Goal: Task Accomplishment & Management: Manage account settings

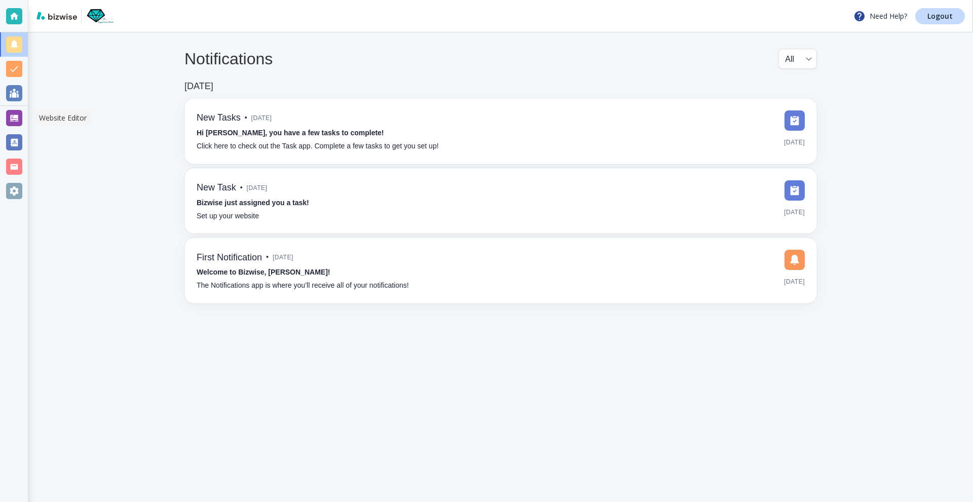
click at [4, 116] on div at bounding box center [14, 118] width 28 height 24
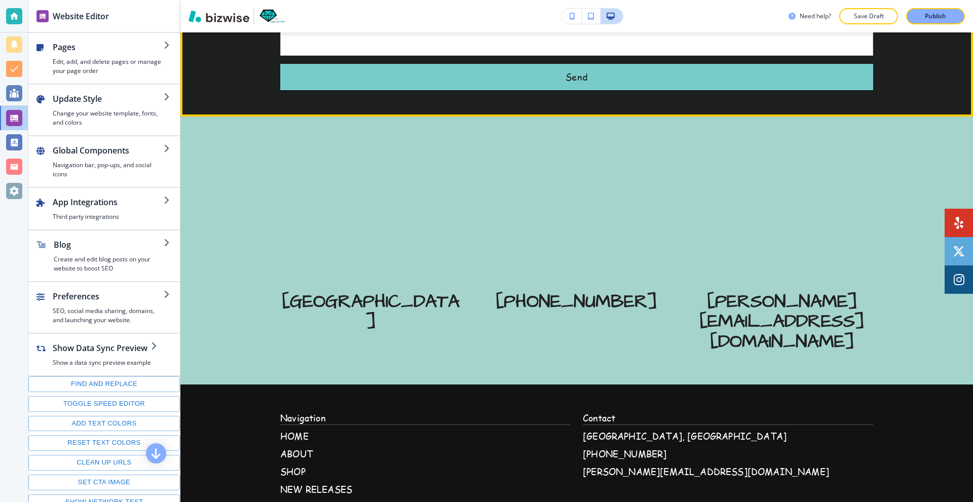
scroll to position [3394, 0]
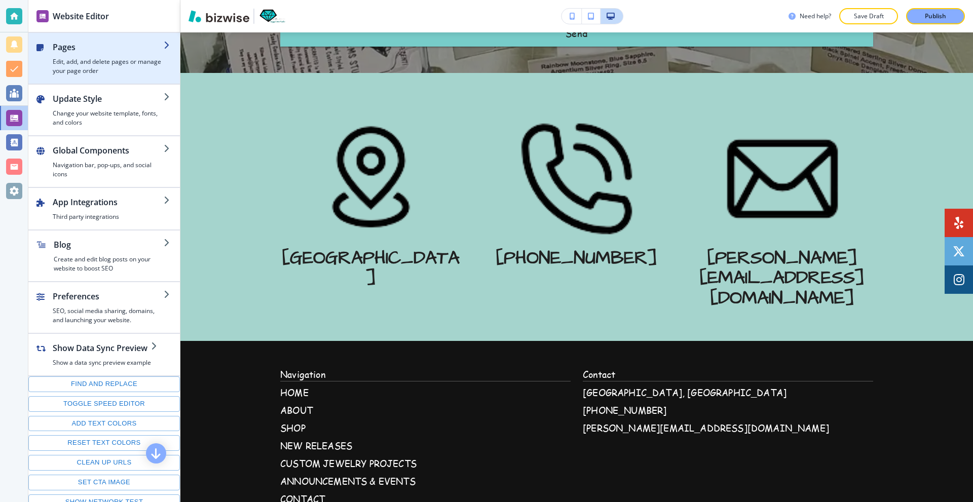
click at [76, 53] on div "button" at bounding box center [108, 55] width 111 height 4
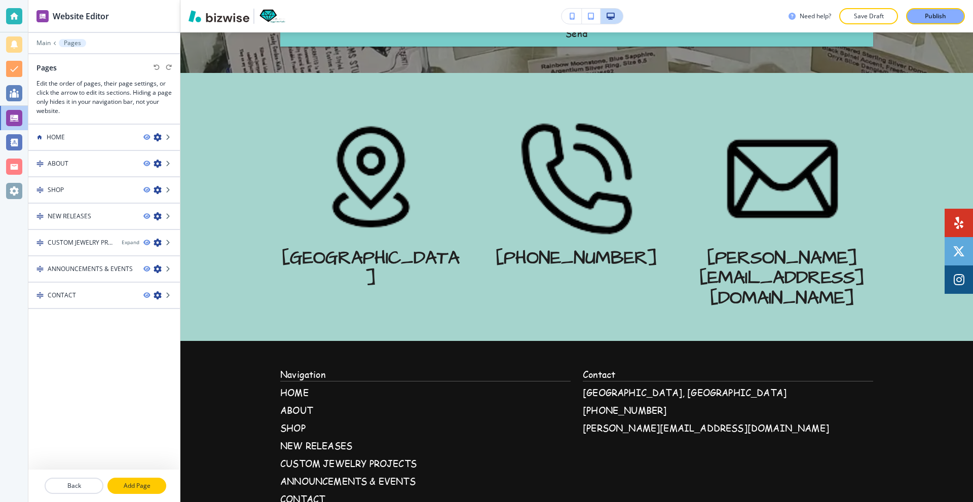
click at [151, 487] on p "Add Page" at bounding box center [136, 485] width 57 height 9
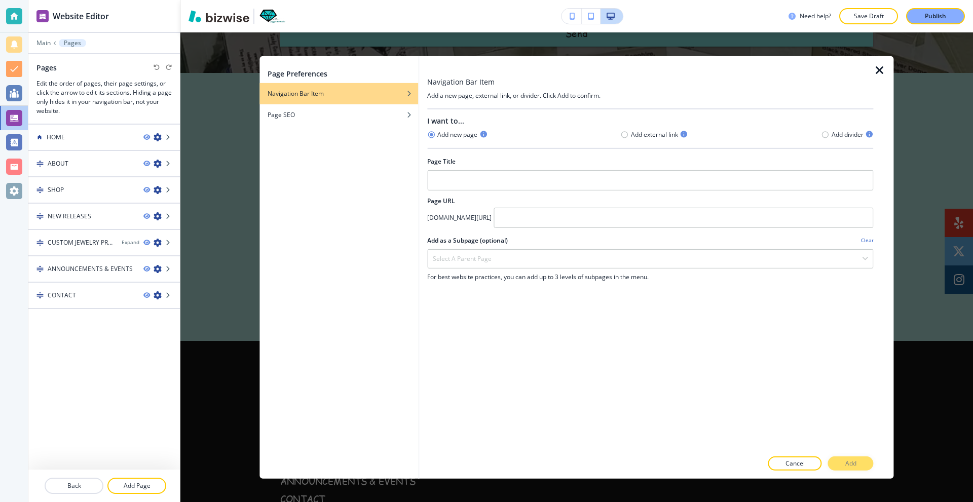
click at [210, 77] on div "Page Preferences Navigation Bar Item Page SEO Navigation Bar Item Add a new pag…" at bounding box center [576, 267] width 793 height 470
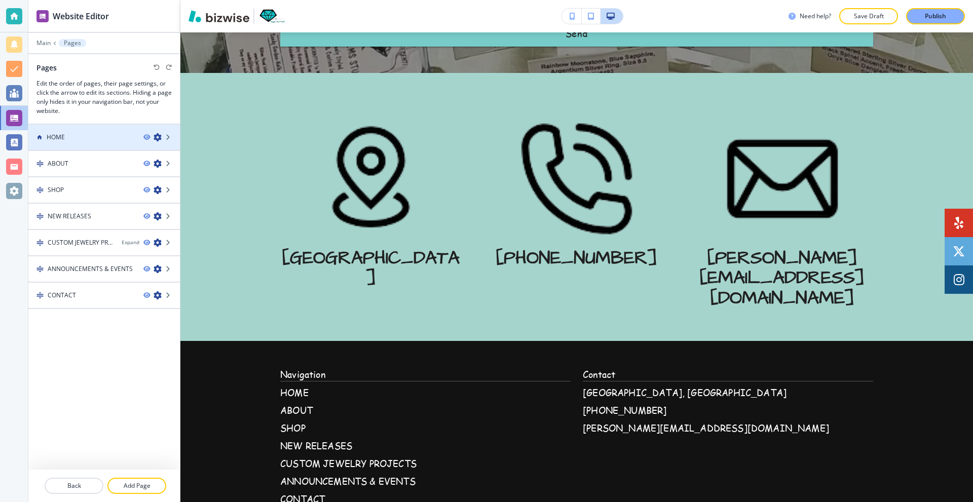
click at [62, 138] on h4 "HOME" at bounding box center [56, 137] width 18 height 9
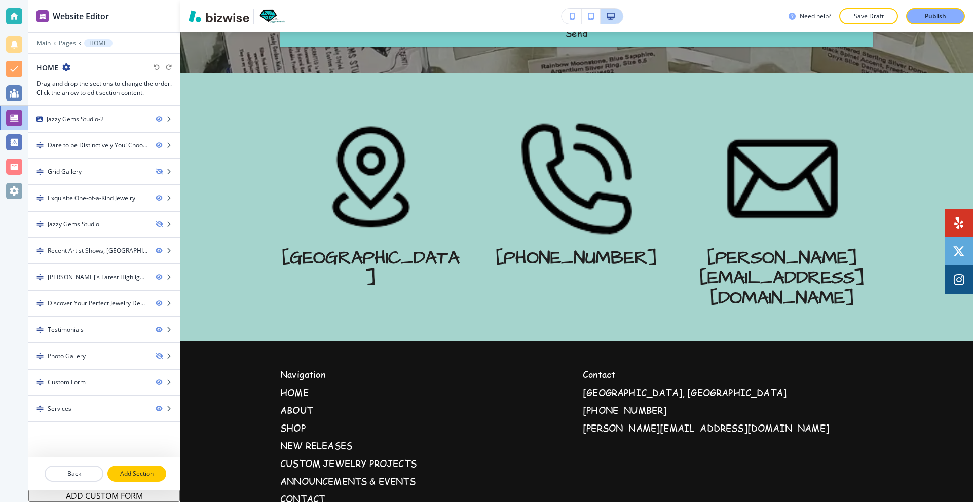
click at [143, 473] on p "Add Section" at bounding box center [136, 473] width 57 height 9
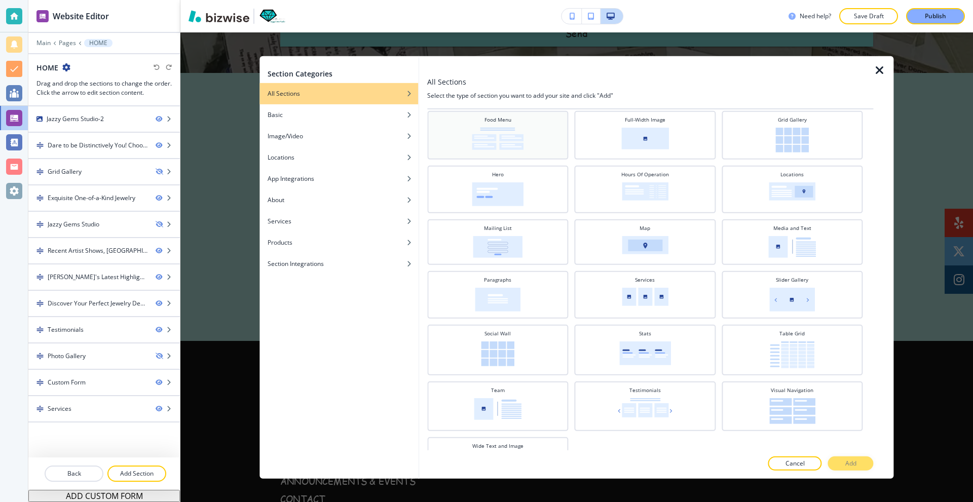
scroll to position [0, 0]
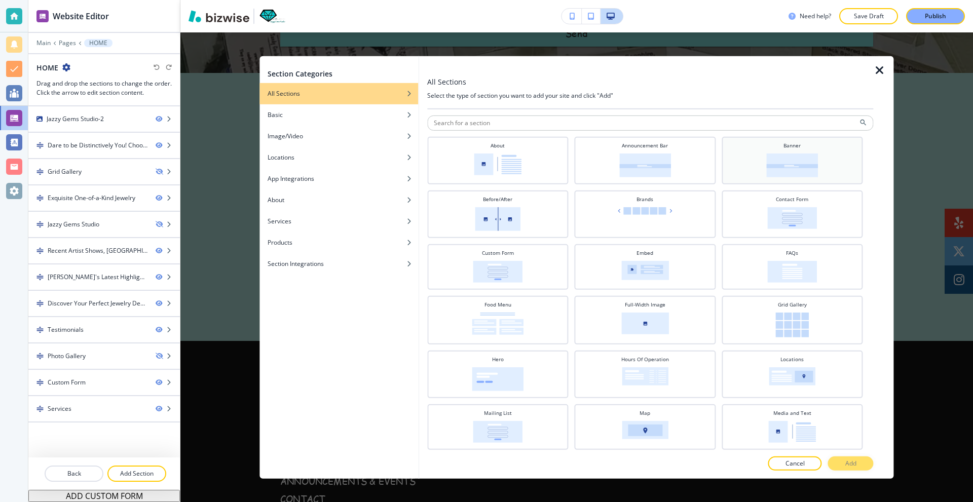
click at [768, 159] on img at bounding box center [792, 165] width 52 height 24
click at [851, 461] on p "Add" at bounding box center [850, 463] width 11 height 9
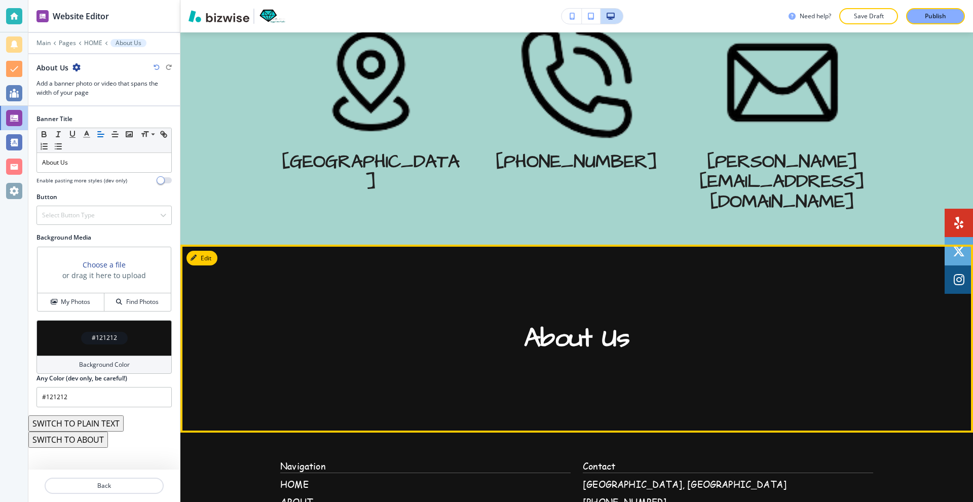
scroll to position [3481, 0]
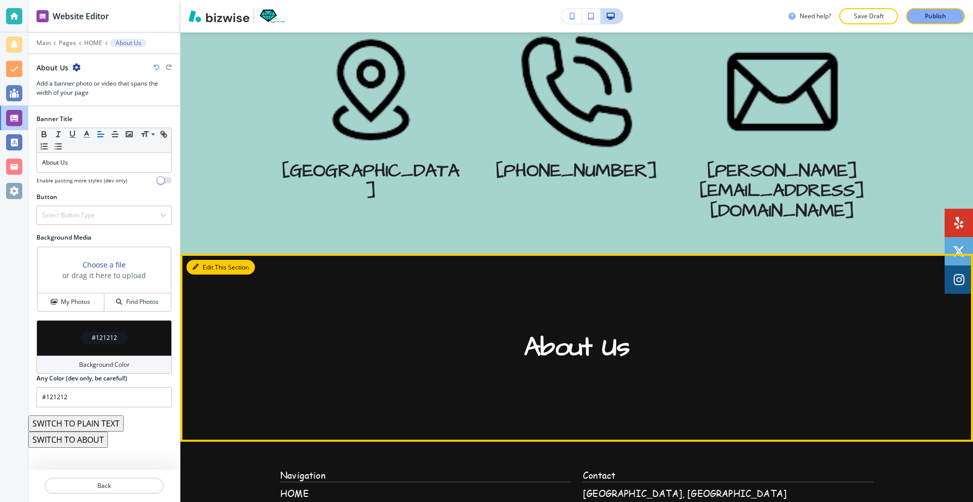
click at [196, 264] on icon "button" at bounding box center [196, 267] width 6 height 6
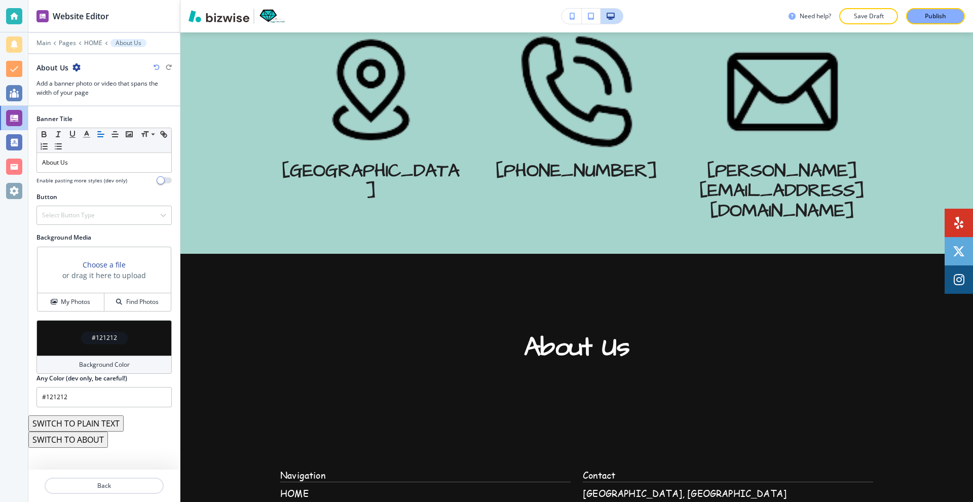
click at [78, 59] on div at bounding box center [104, 58] width 152 height 8
click at [76, 63] on icon "button" at bounding box center [76, 67] width 8 height 8
click at [96, 118] on p "Delete Section" at bounding box center [105, 120] width 52 height 9
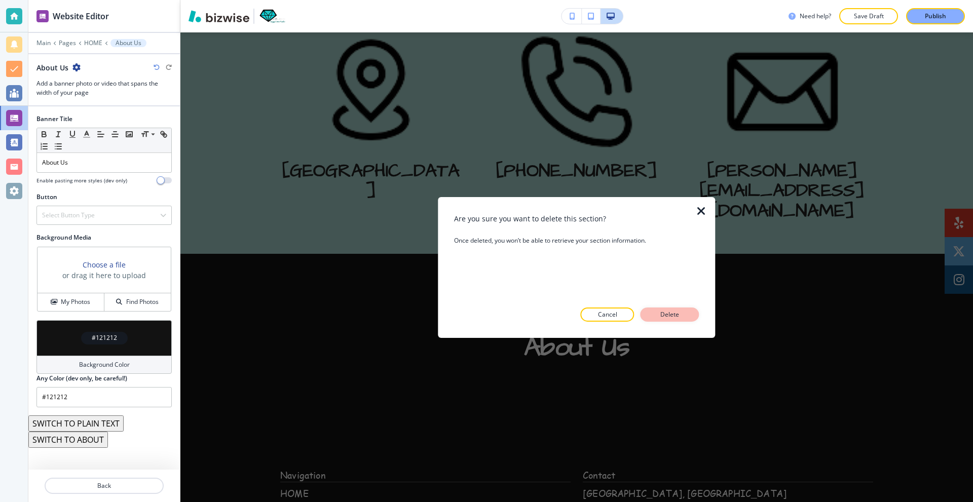
click at [684, 318] on button "Delete" at bounding box center [670, 315] width 59 height 14
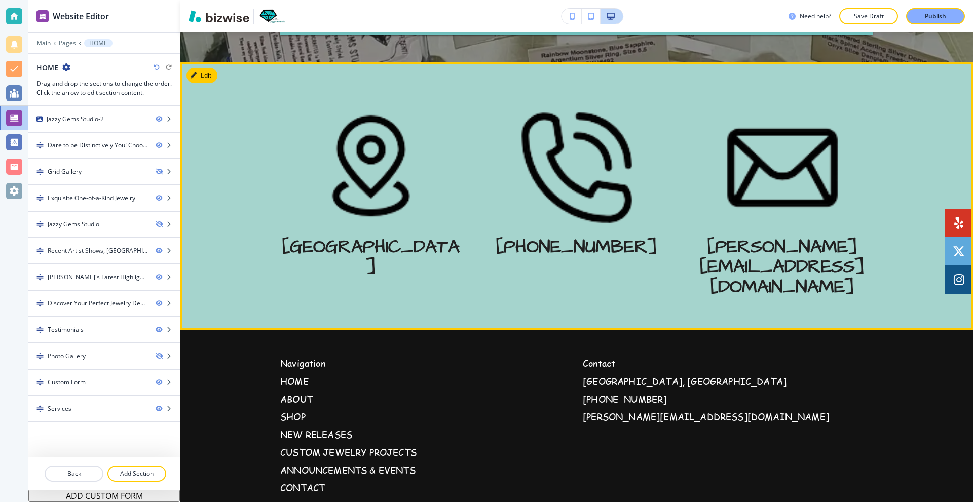
scroll to position [3380, 0]
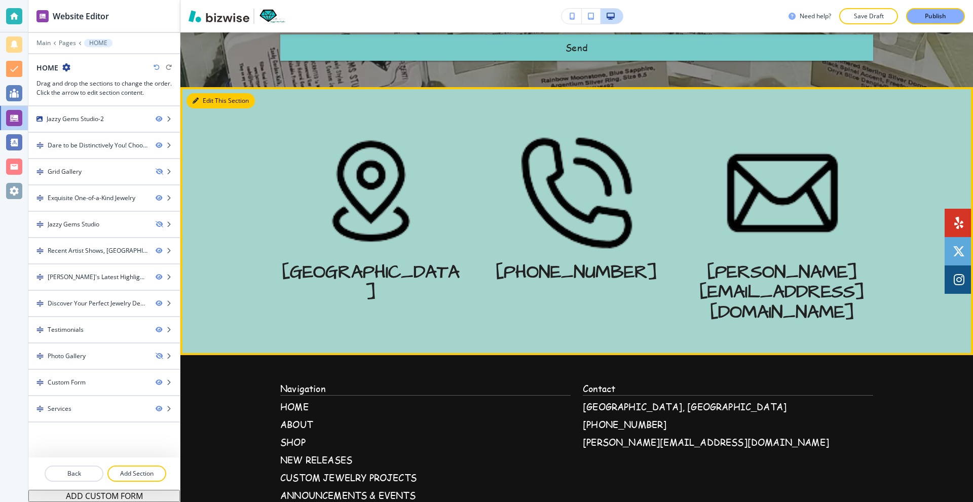
click at [199, 106] on button "Edit This Section" at bounding box center [220, 100] width 68 height 15
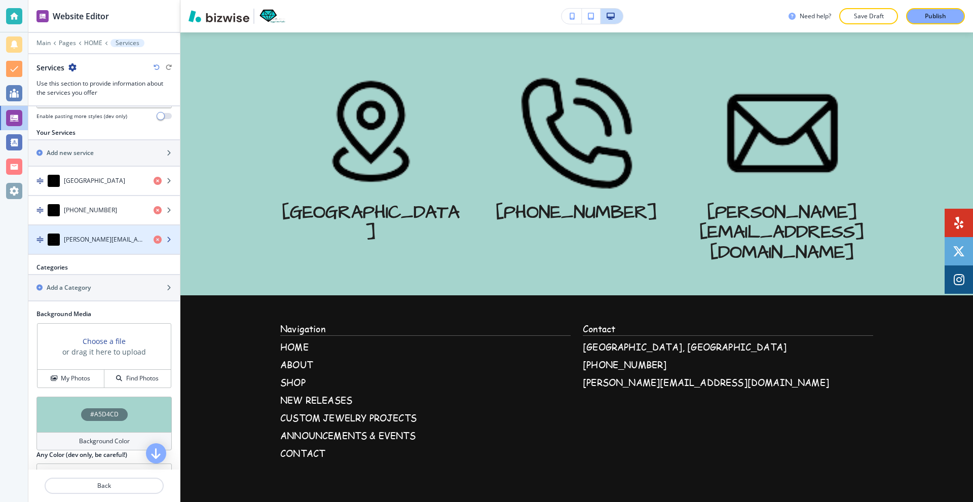
scroll to position [355, 0]
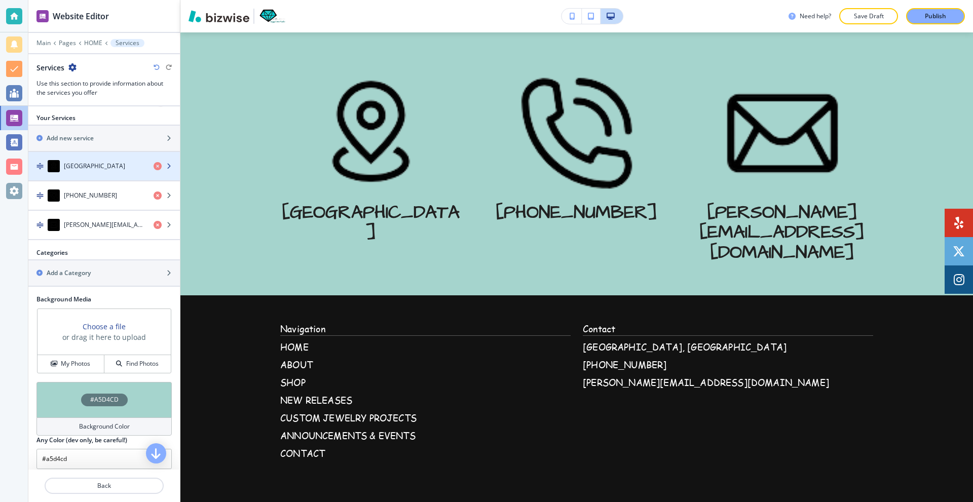
click at [97, 163] on div "[GEOGRAPHIC_DATA]" at bounding box center [86, 166] width 117 height 12
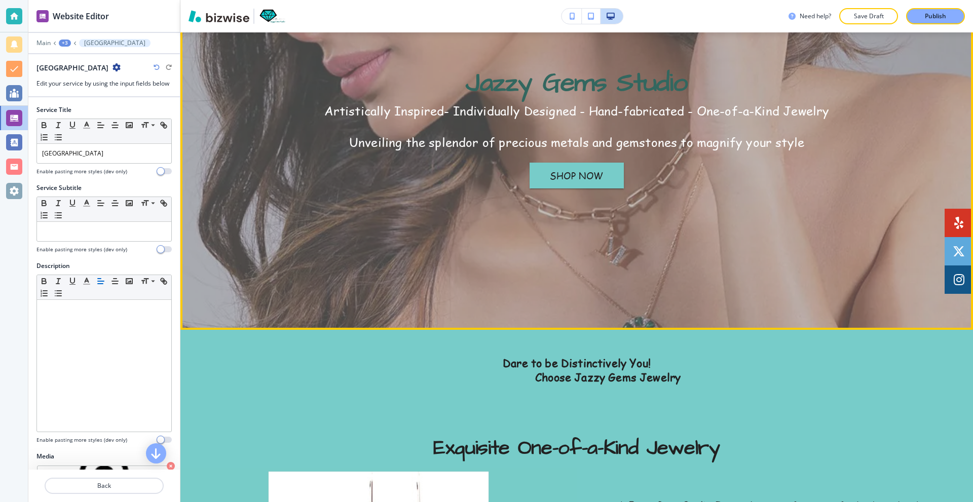
scroll to position [0, 0]
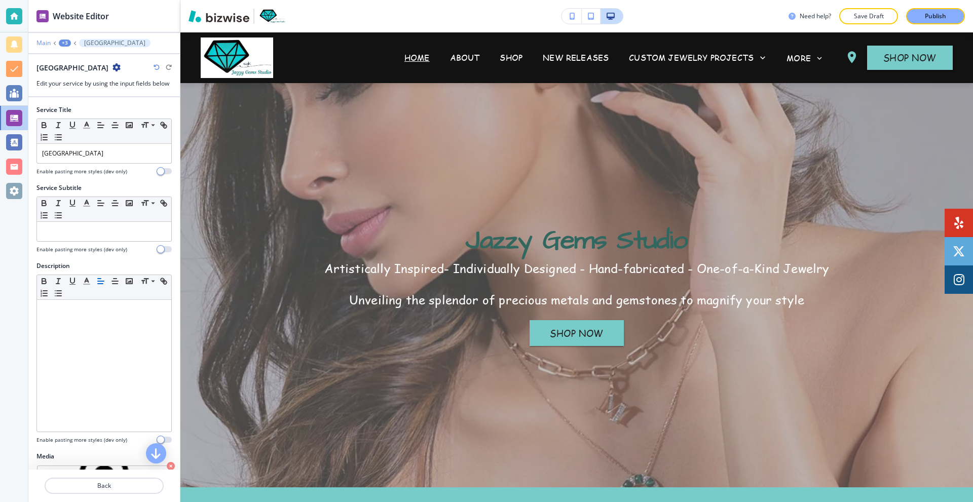
click at [43, 45] on p "Main" at bounding box center [43, 43] width 14 height 7
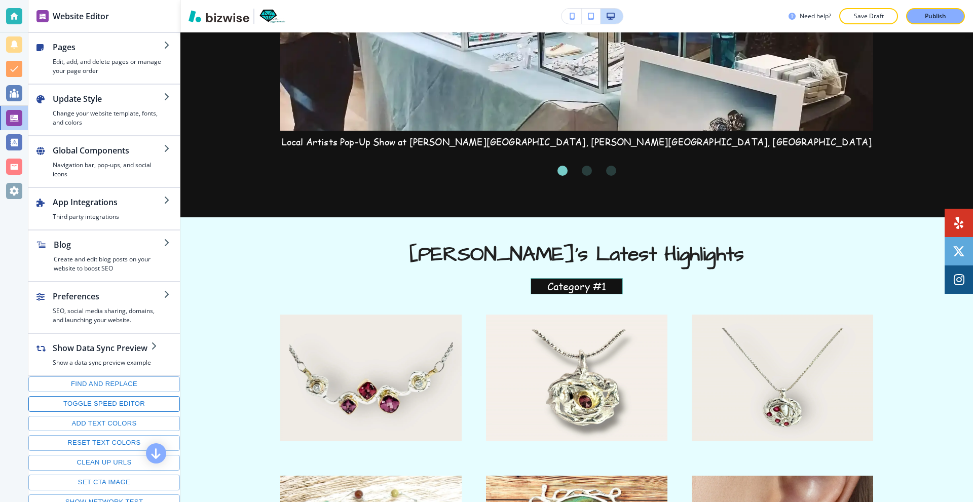
click at [113, 407] on button "Toggle speed editor" at bounding box center [104, 404] width 152 height 16
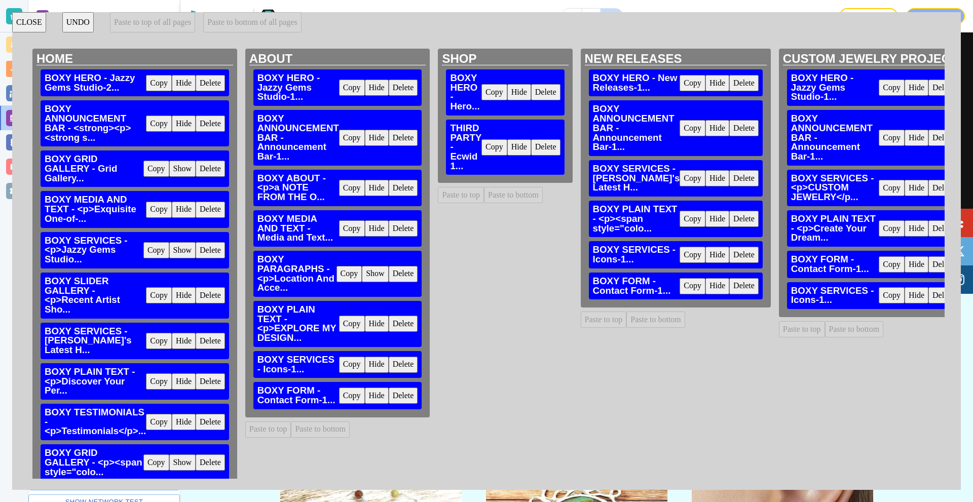
click at [26, 25] on button "CLOSE" at bounding box center [29, 22] width 34 height 20
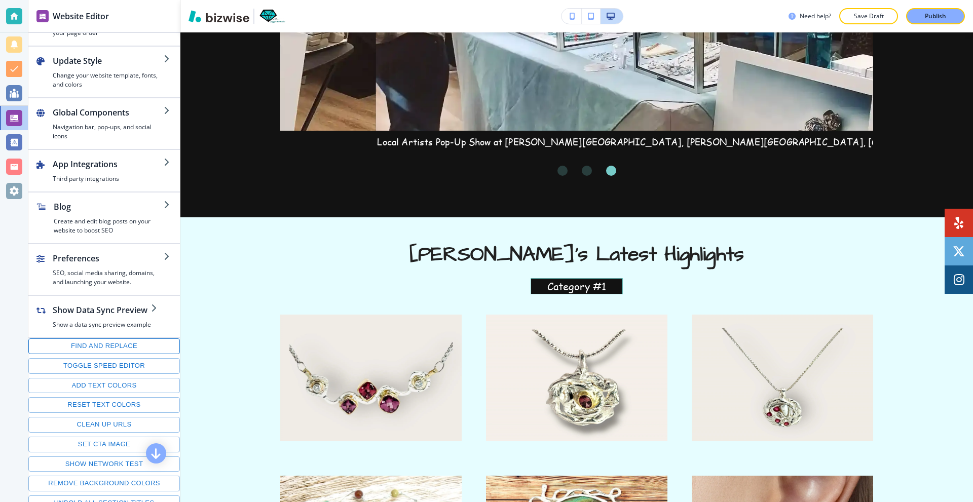
scroll to position [47, 0]
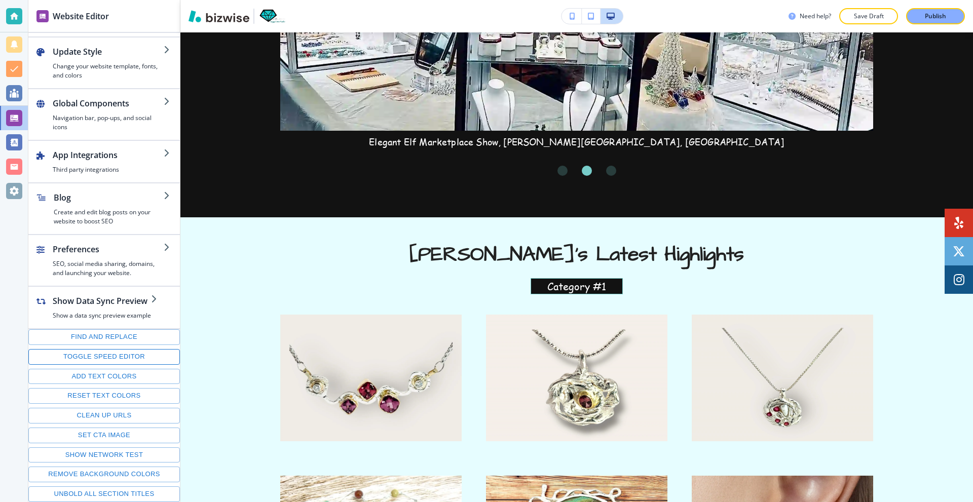
click at [108, 355] on button "Toggle speed editor" at bounding box center [104, 357] width 152 height 16
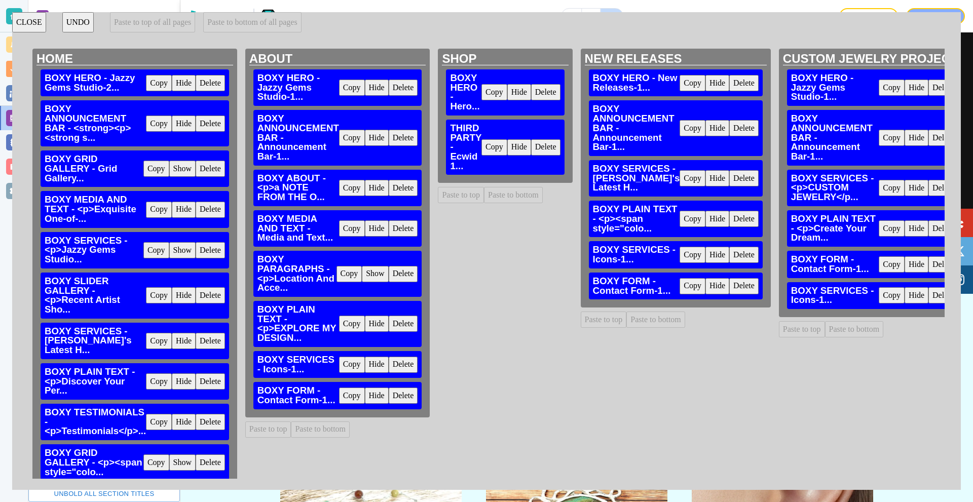
click at [18, 17] on button "CLOSE" at bounding box center [29, 22] width 34 height 20
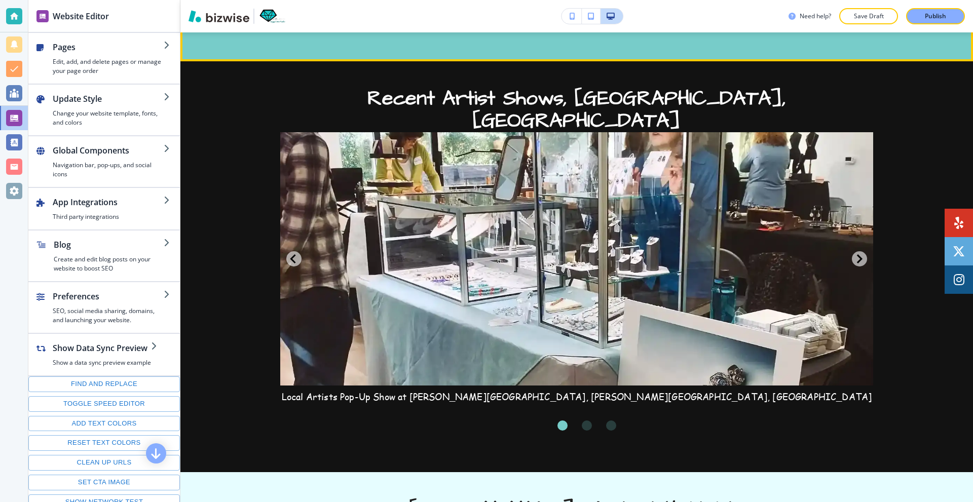
scroll to position [1115, 0]
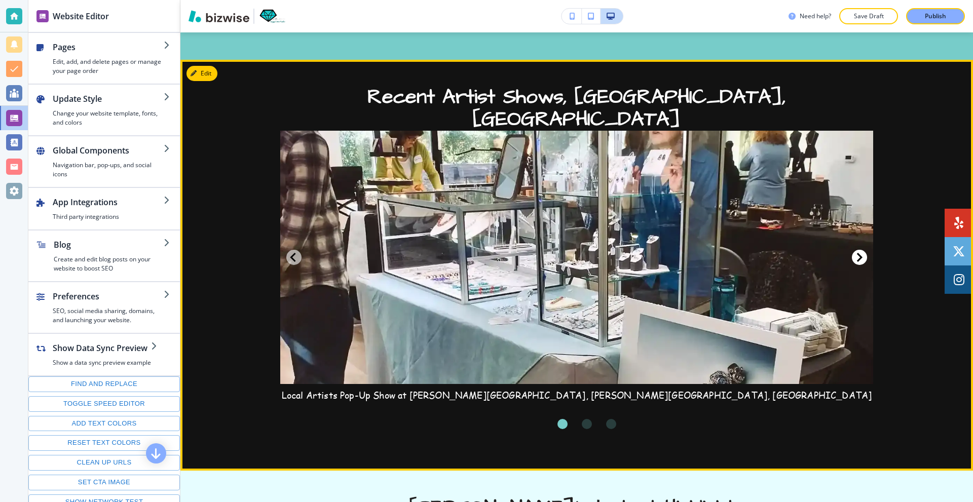
click at [855, 261] on icon "Next Slide" at bounding box center [859, 257] width 9 height 12
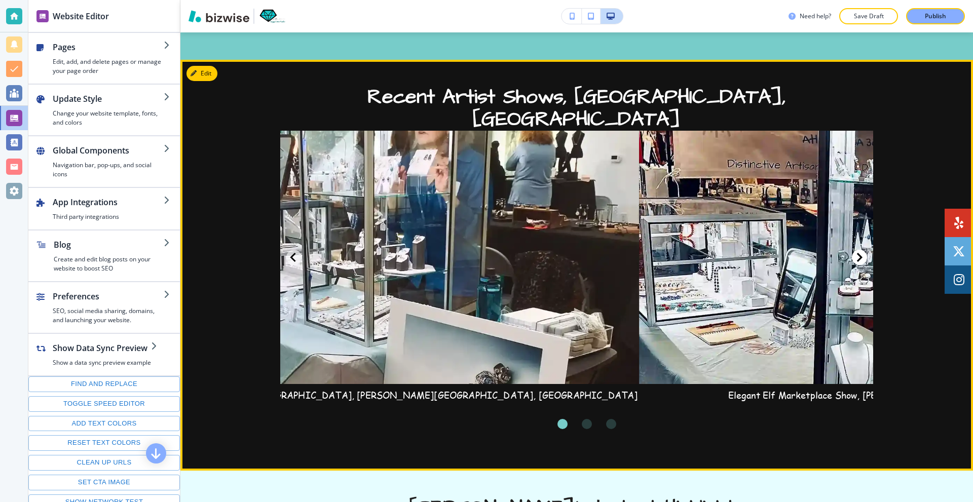
click at [855, 261] on icon "Next Slide" at bounding box center [859, 257] width 9 height 12
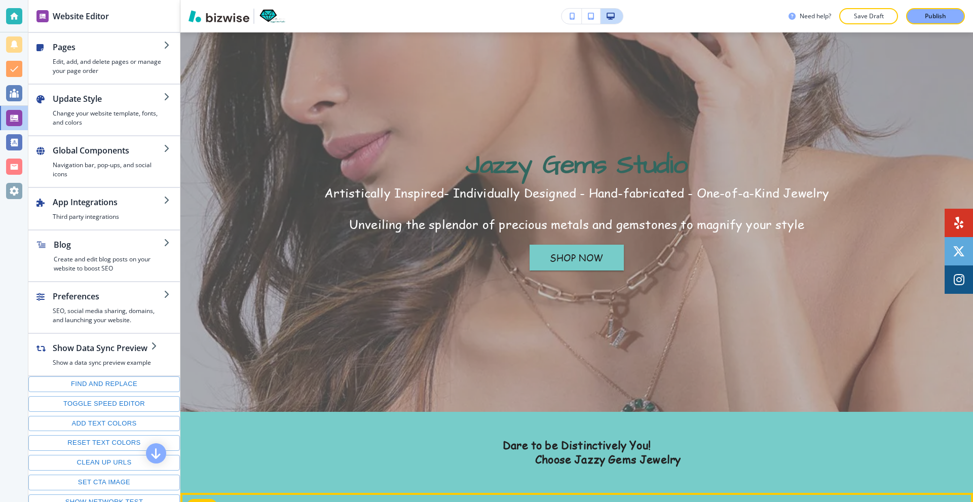
scroll to position [0, 0]
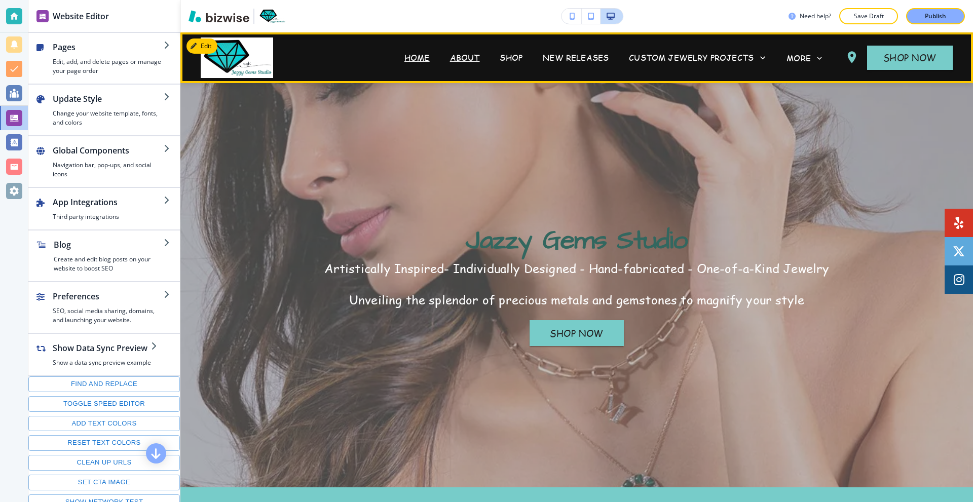
click at [463, 58] on p "ABOUT" at bounding box center [465, 58] width 30 height 12
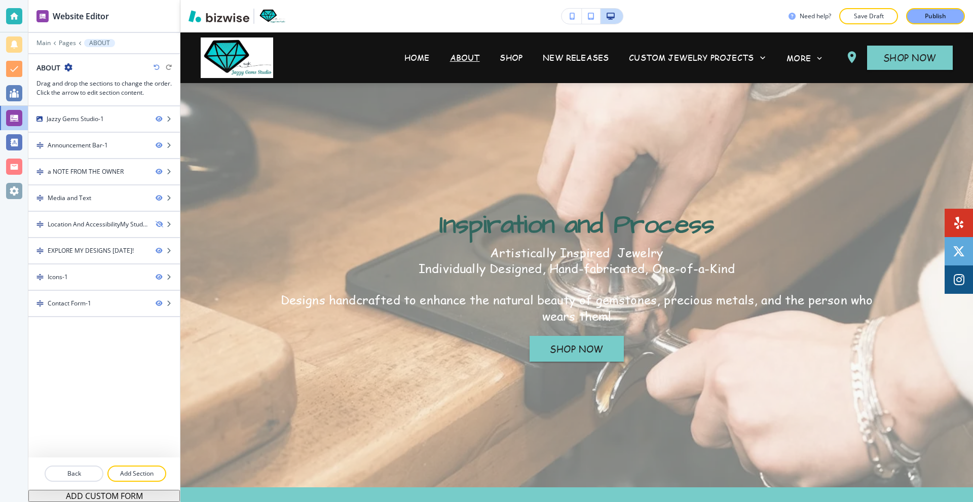
click at [8, 9] on div at bounding box center [14, 16] width 16 height 16
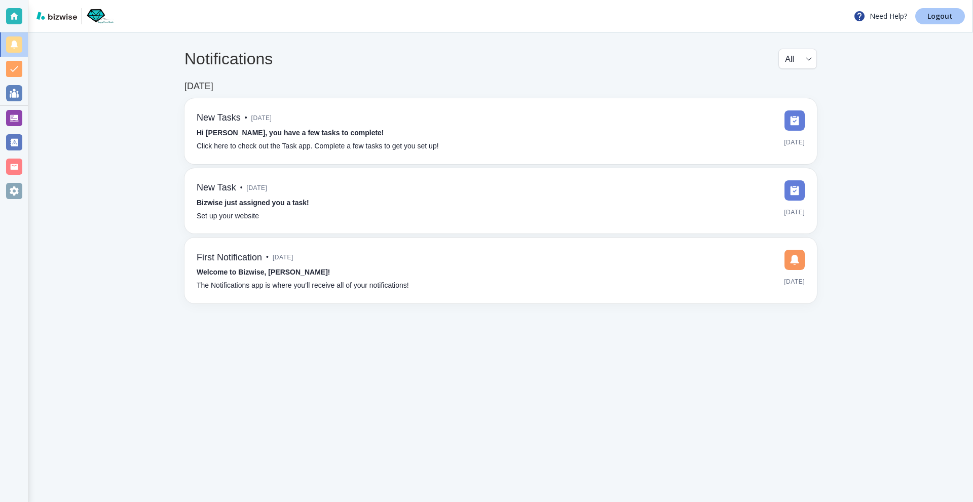
click at [926, 18] on link "Logout" at bounding box center [940, 16] width 50 height 16
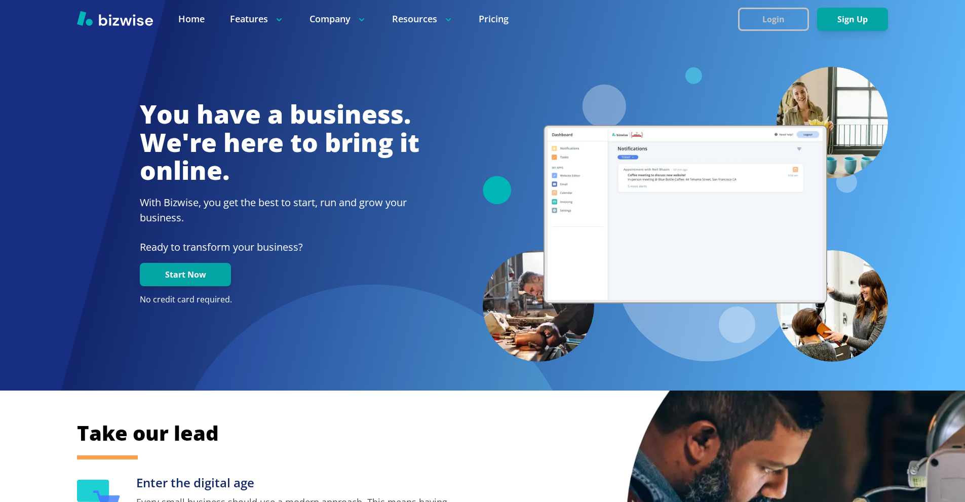
click at [757, 17] on button "Login" at bounding box center [773, 19] width 71 height 23
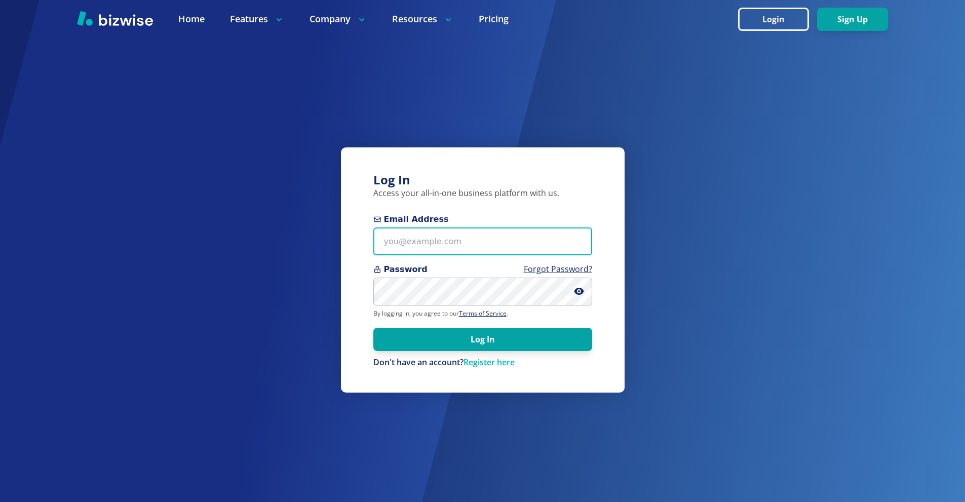
click at [492, 243] on input "Email Address" at bounding box center [482, 242] width 219 height 28
paste input "nylakhan@aol.com"
type input "nylakhan@aol.com"
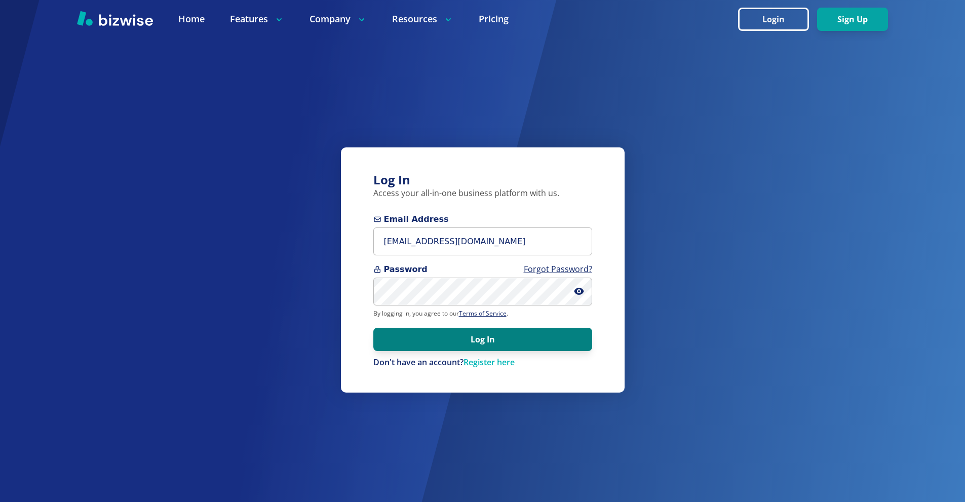
click at [547, 348] on button "Log In" at bounding box center [482, 339] width 219 height 23
